Goal: Task Accomplishment & Management: Manage account settings

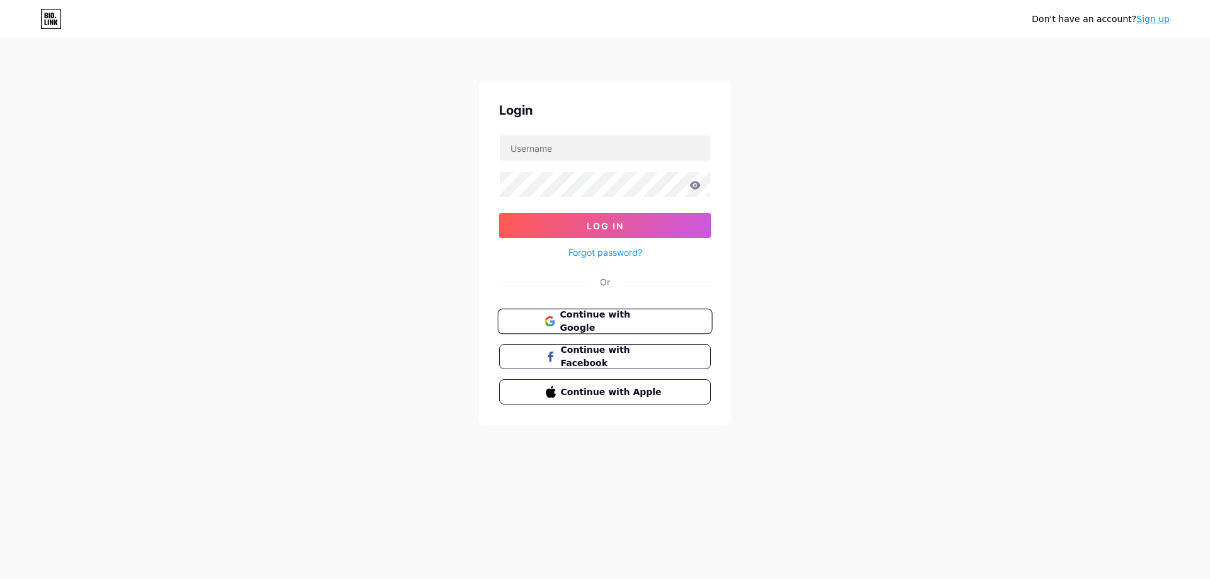
click at [660, 321] on span "Continue with Google" at bounding box center [611, 321] width 105 height 27
